Goal: Task Accomplishment & Management: Manage account settings

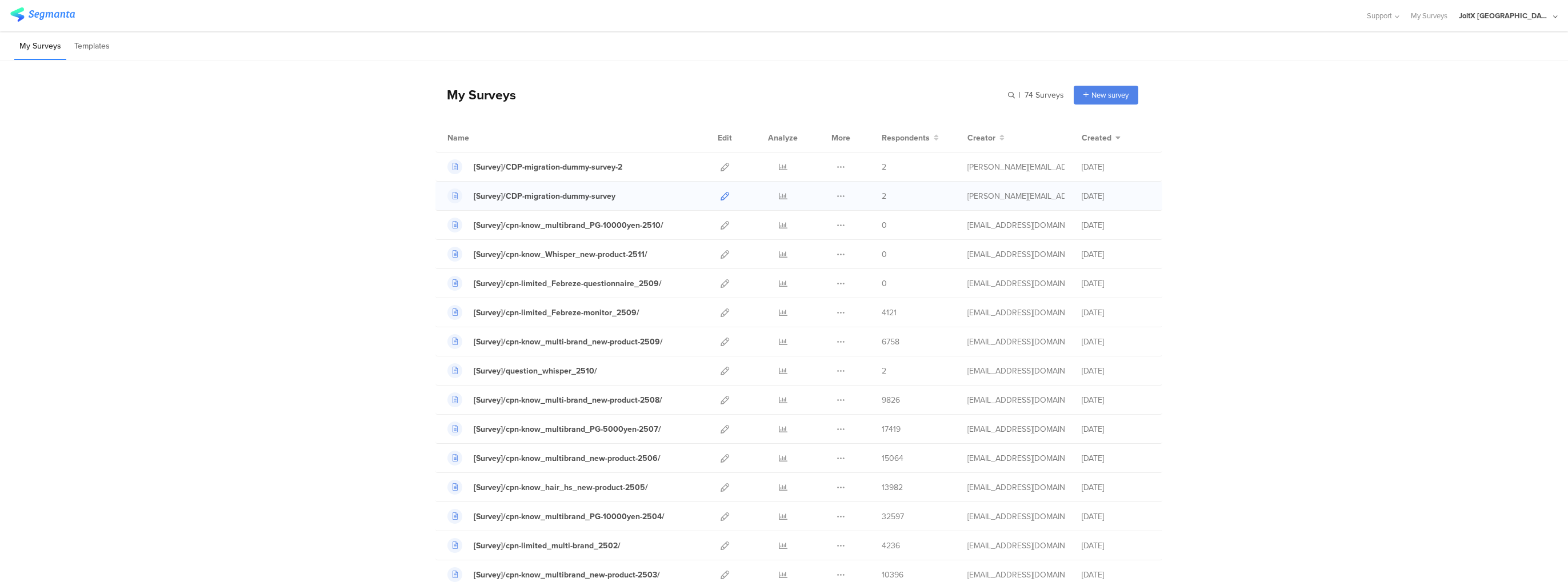
click at [721, 195] on icon at bounding box center [725, 196] width 9 height 9
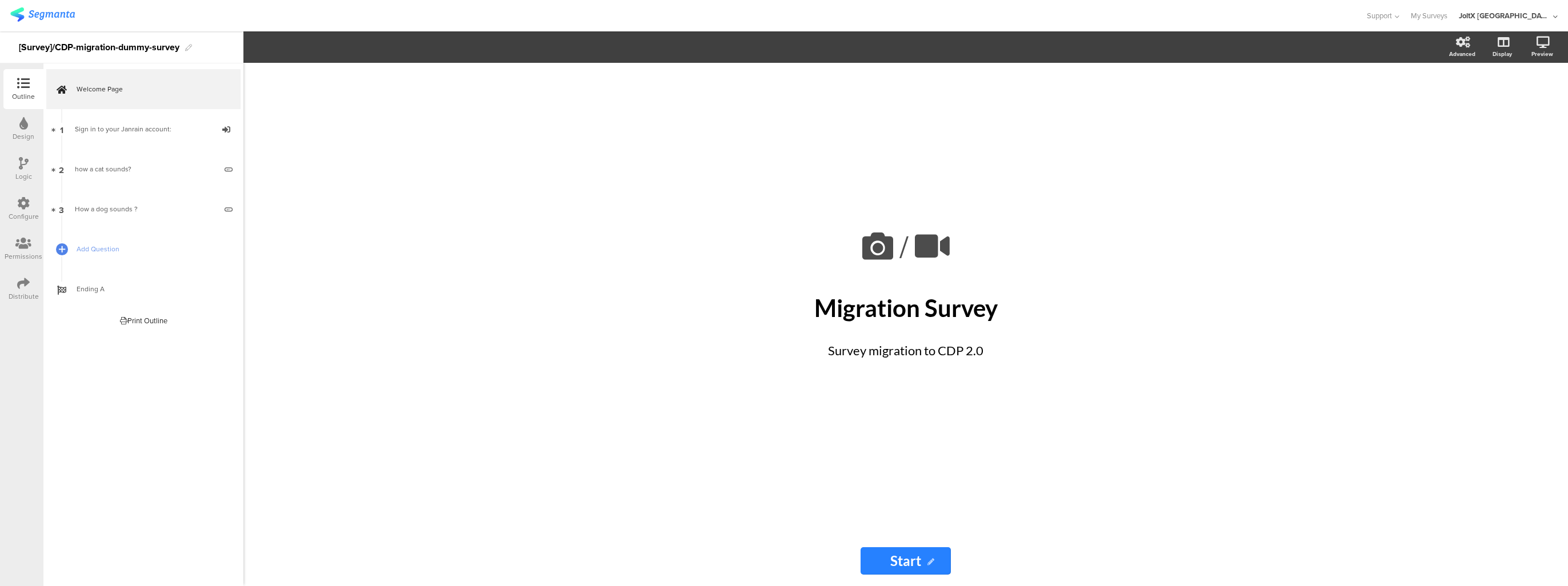
click at [37, 17] on img at bounding box center [43, 14] width 65 height 14
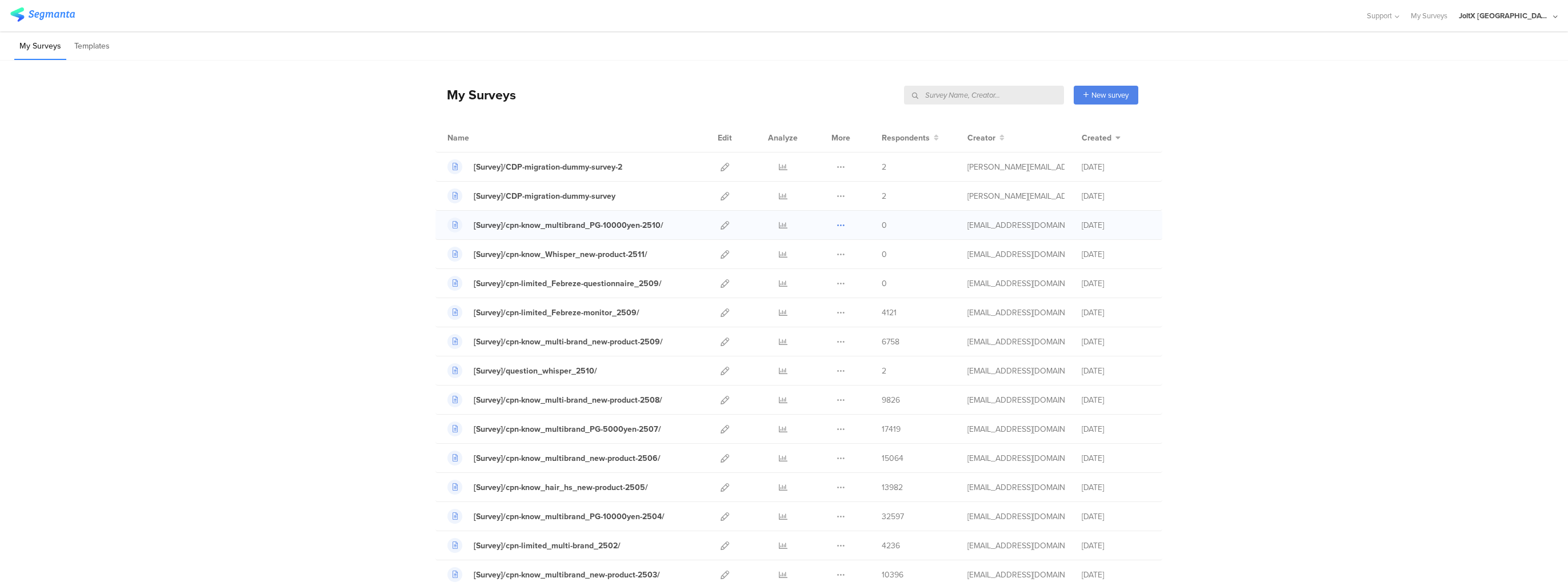
click at [836, 222] on icon at bounding box center [841, 225] width 9 height 9
click at [777, 117] on div "My Surveys New survey Start from scratch Choose from templates" at bounding box center [786, 94] width 703 height 46
